Goal: Task Accomplishment & Management: Manage account settings

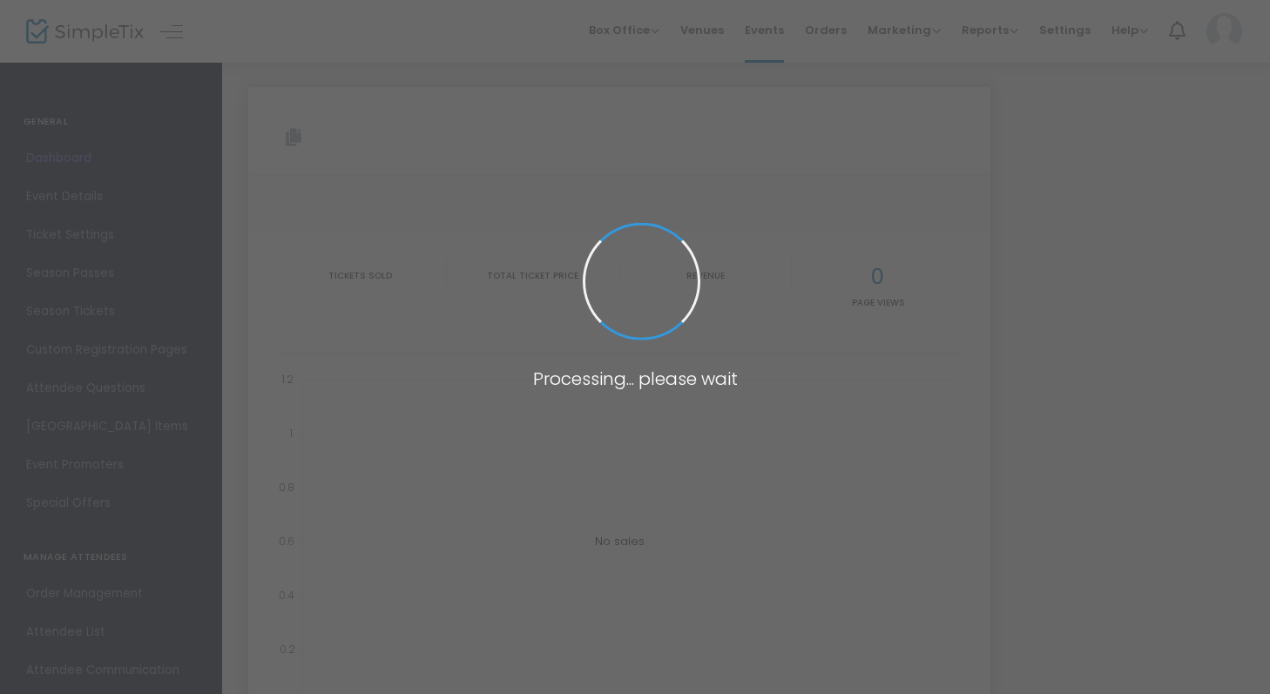
type input "[URL][DOMAIN_NAME]"
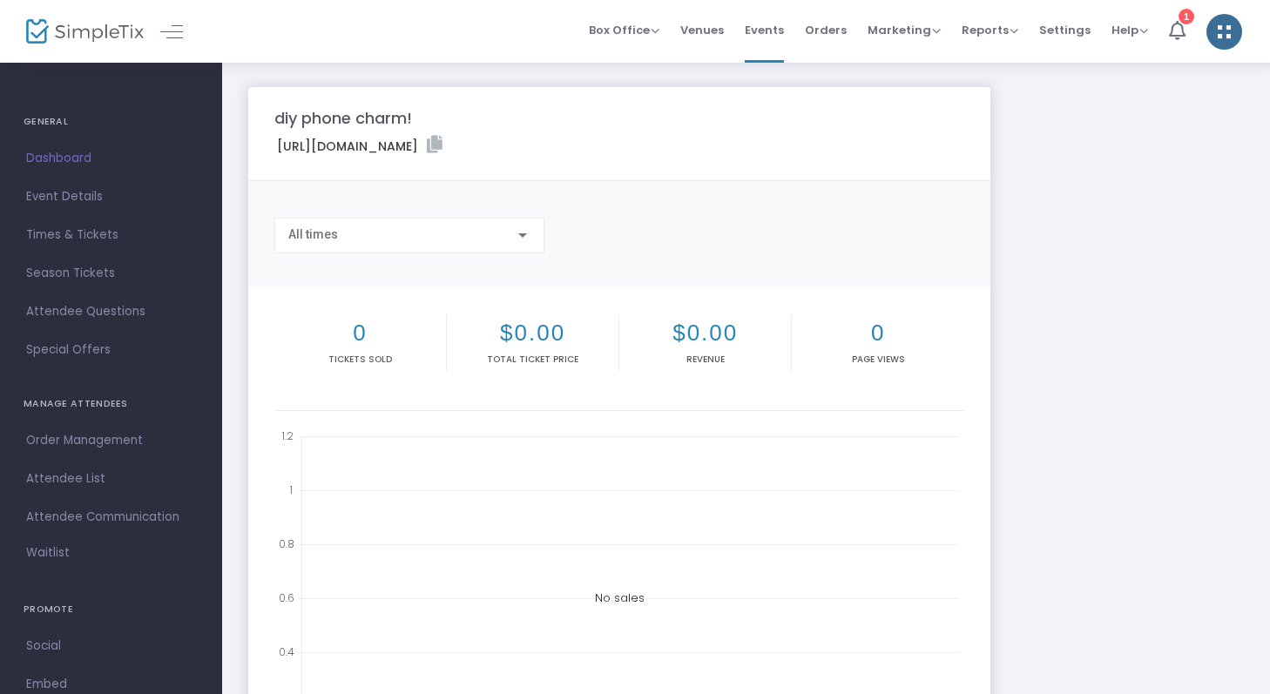
scroll to position [17, 0]
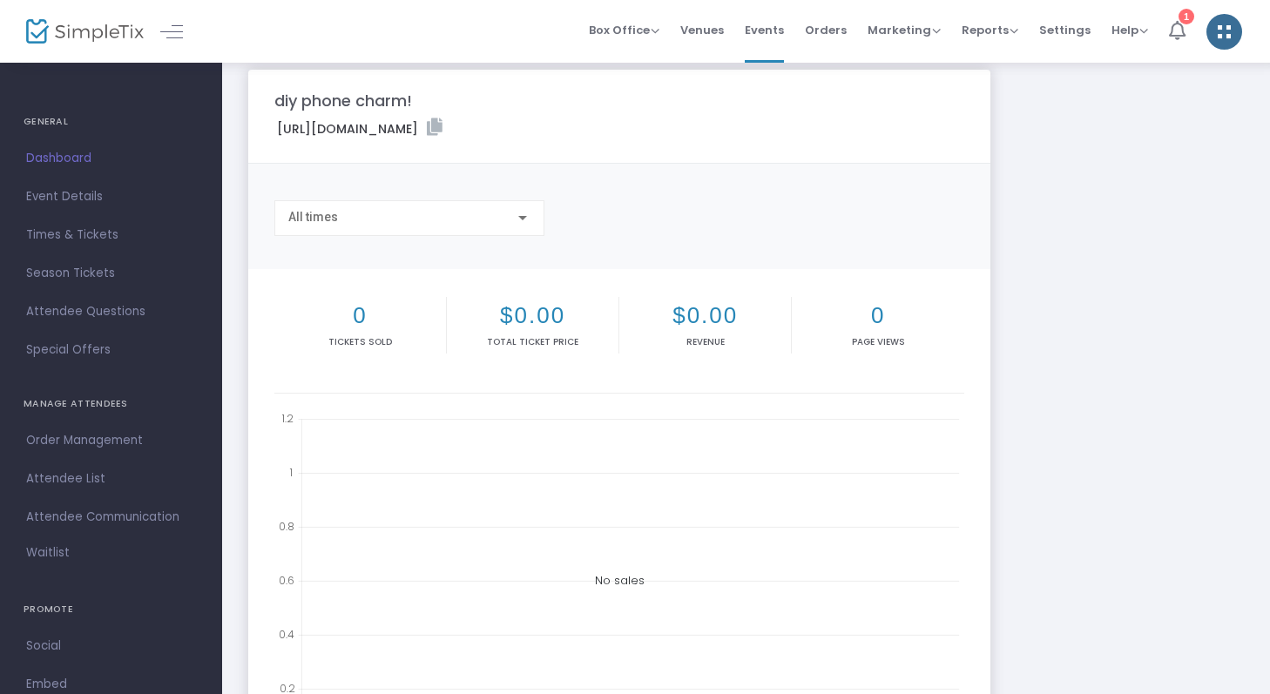
click at [1180, 21] on li "1" at bounding box center [1177, 31] width 37 height 63
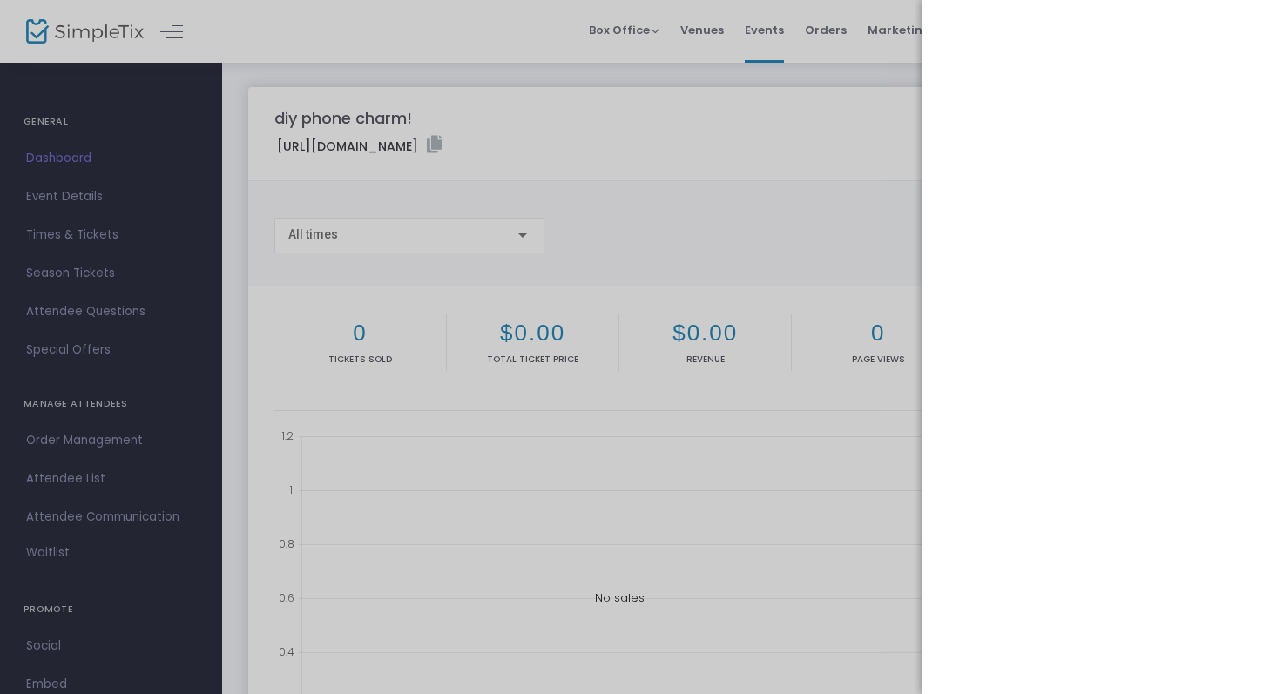
scroll to position [0, 0]
click at [902, 196] on div at bounding box center [640, 347] width 1281 height 694
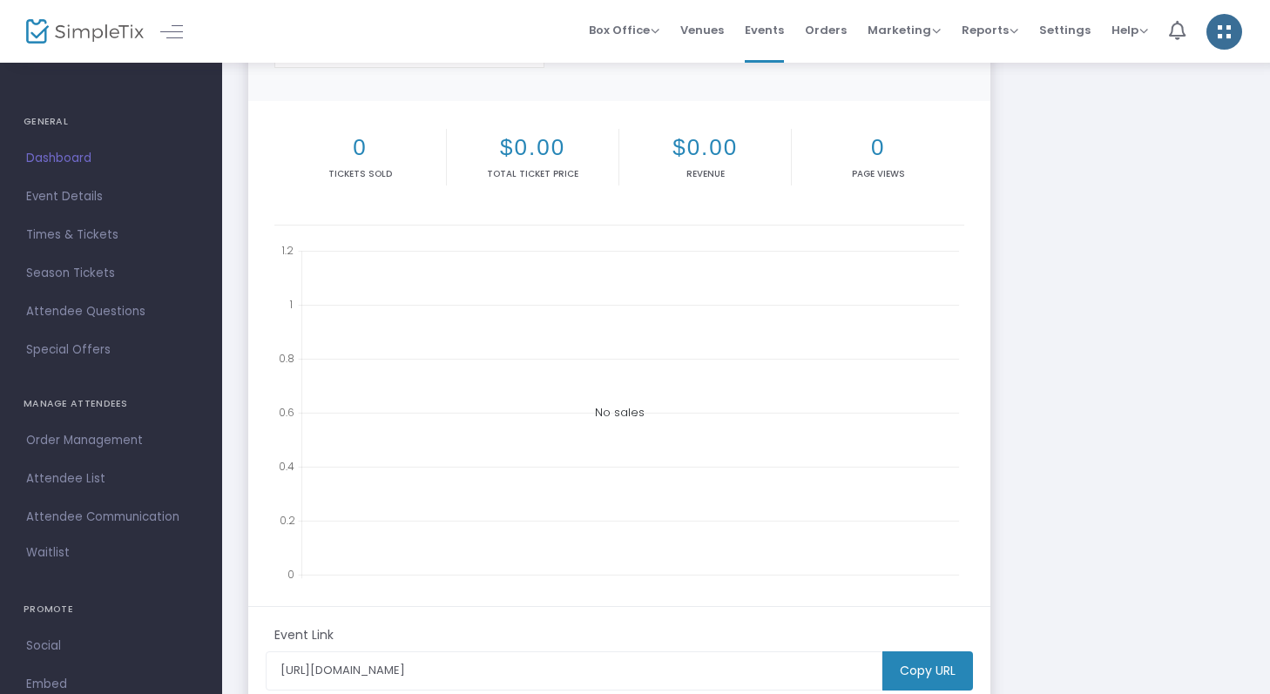
scroll to position [220, 0]
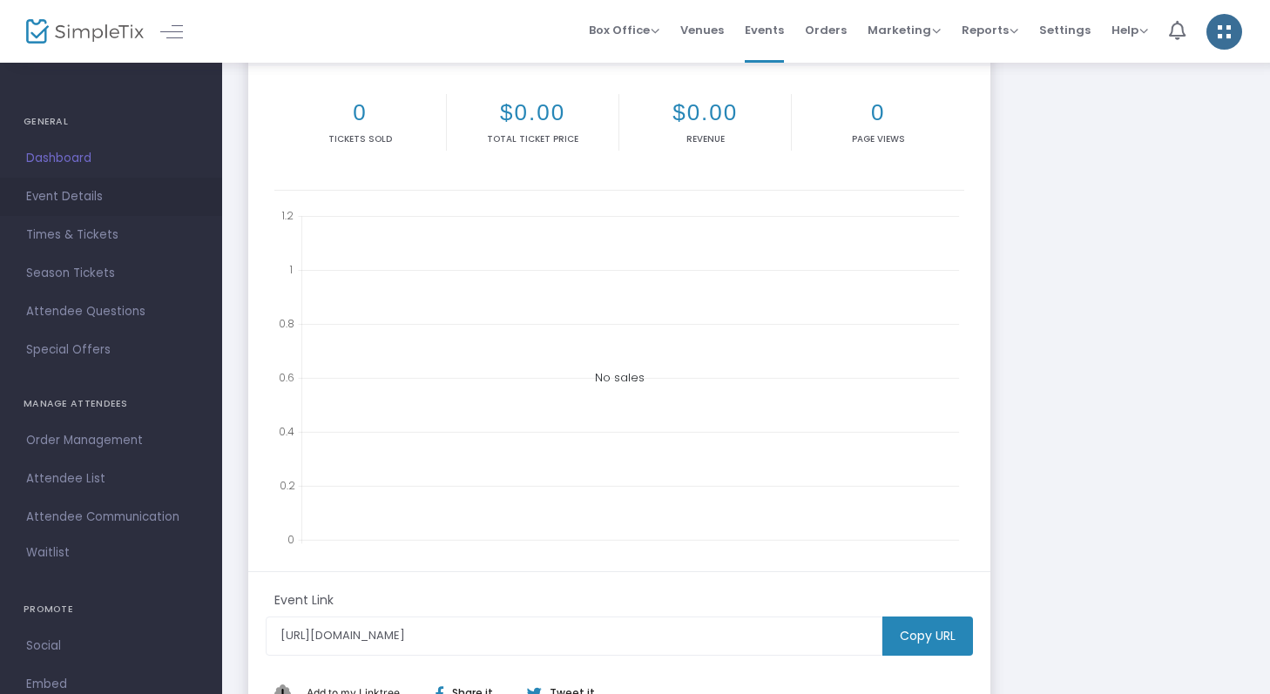
click at [110, 204] on span "Event Details" at bounding box center [111, 197] width 170 height 23
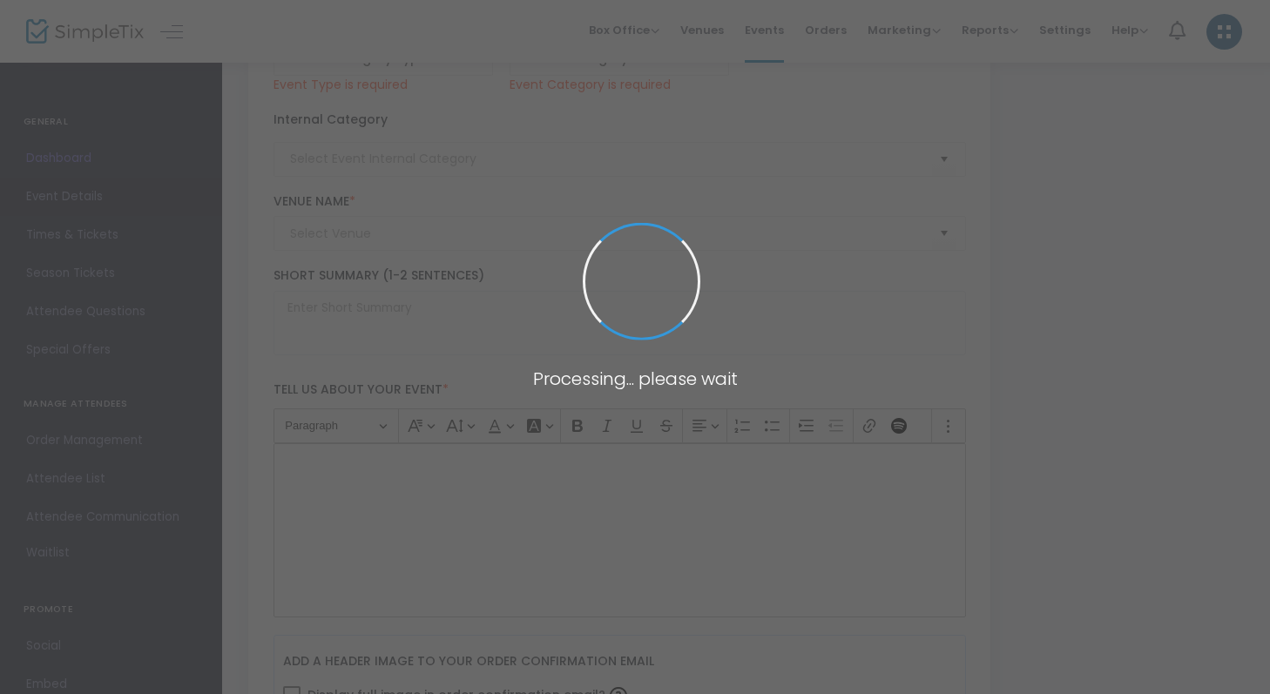
type input "diy phone charm!"
type textarea "make your own beaded phone charm!"
type input "13.000 %"
type input "Buy Tickets"
type input "Linked Market"
